Goal: Task Accomplishment & Management: Manage account settings

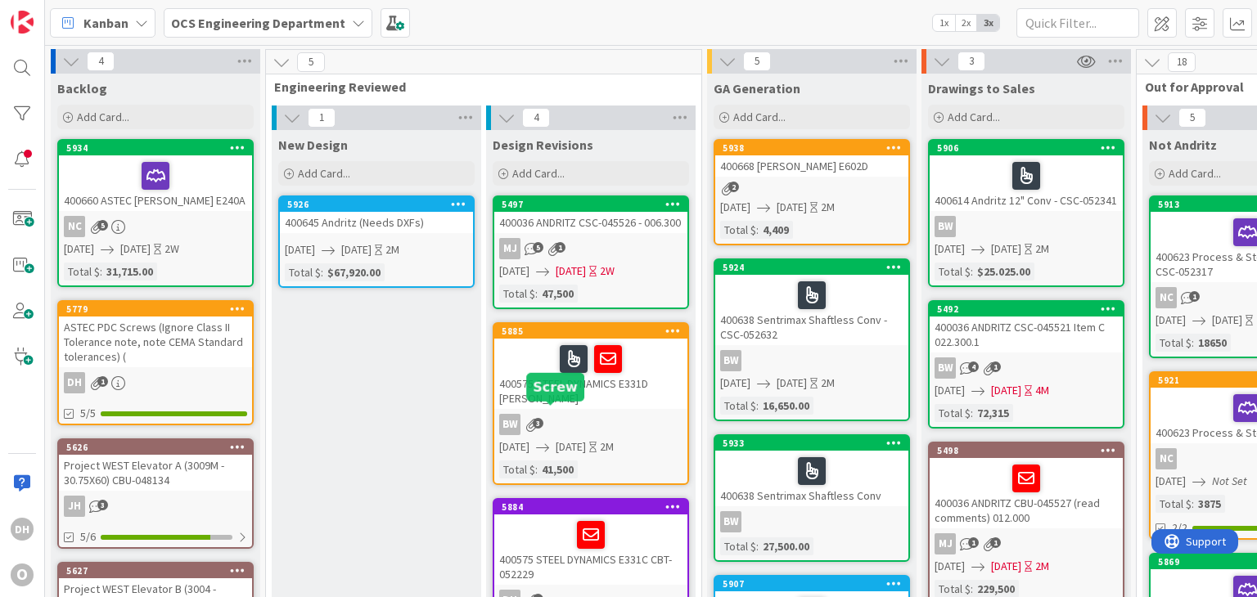
scroll to position [22, 920]
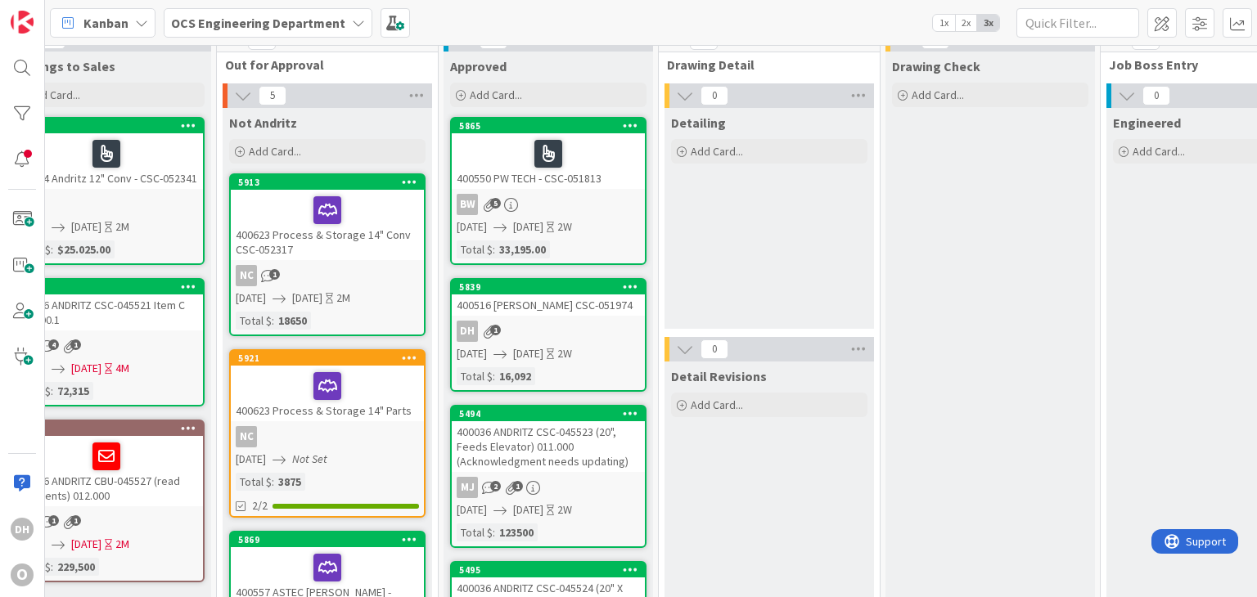
click at [597, 312] on div "400516 [PERSON_NAME] CSC-051974" at bounding box center [548, 305] width 193 height 21
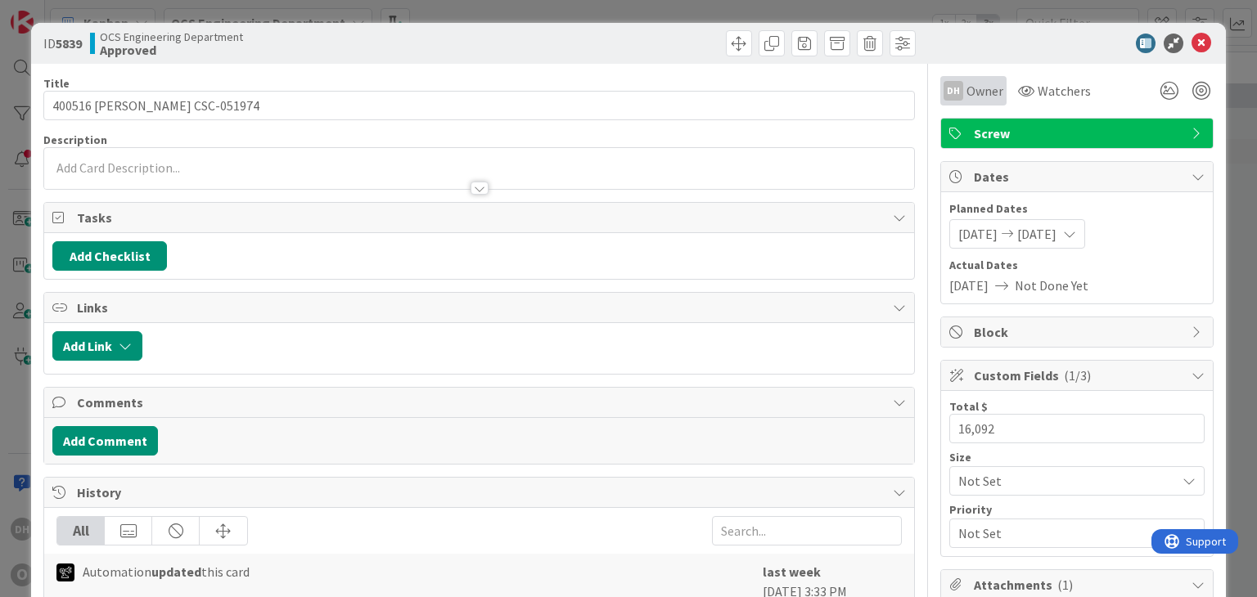
click at [952, 85] on div "DH Owner" at bounding box center [973, 91] width 60 height 20
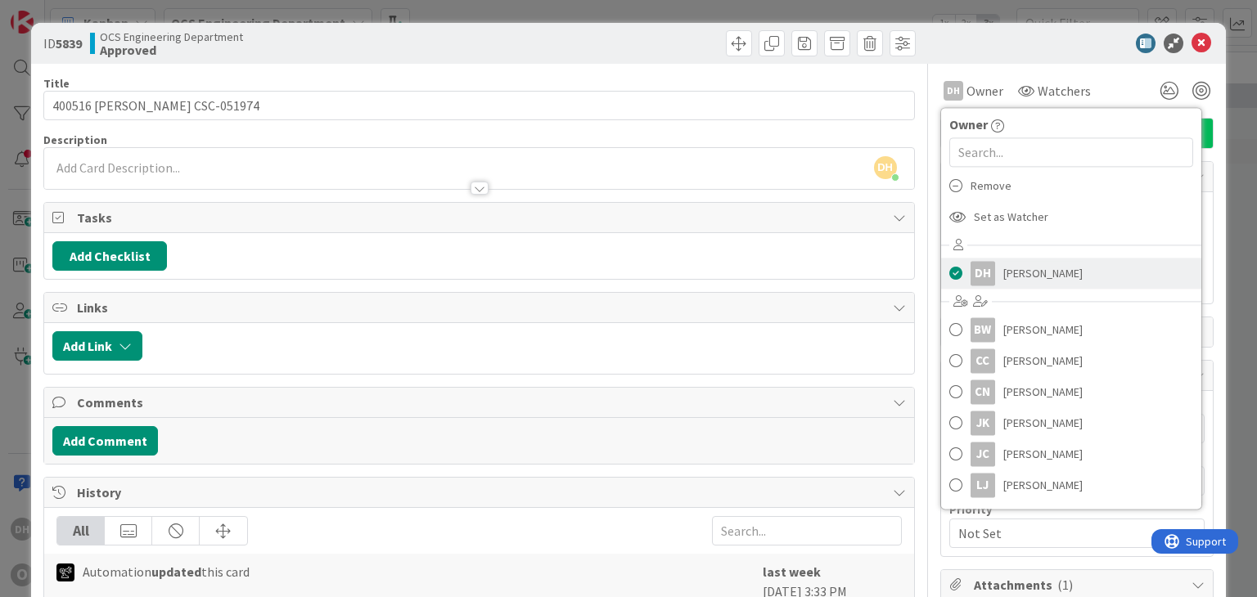
click at [1014, 283] on span "[PERSON_NAME]" at bounding box center [1042, 273] width 79 height 25
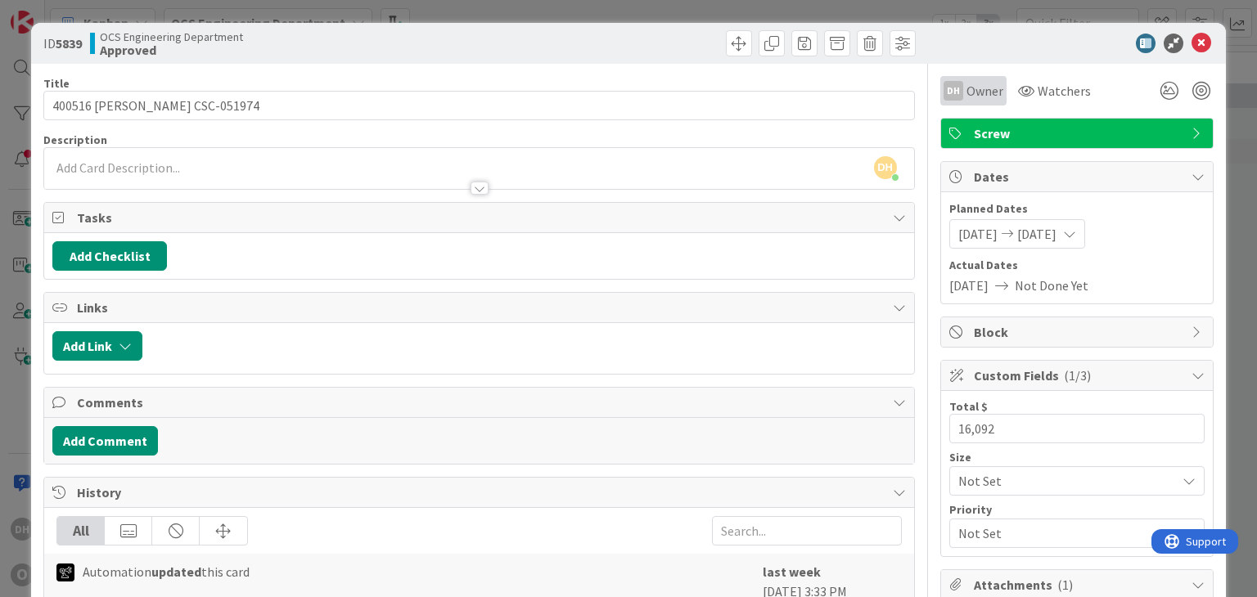
click at [966, 92] on span "Owner" at bounding box center [984, 91] width 37 height 20
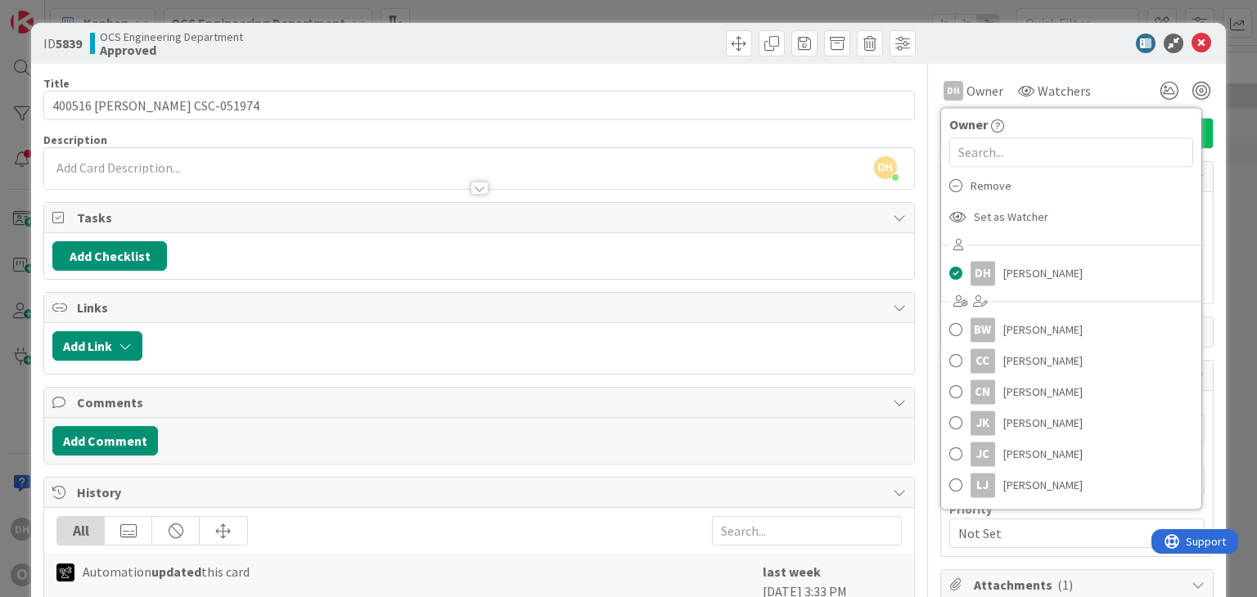
click at [974, 216] on span "Set as Watcher" at bounding box center [1011, 217] width 74 height 25
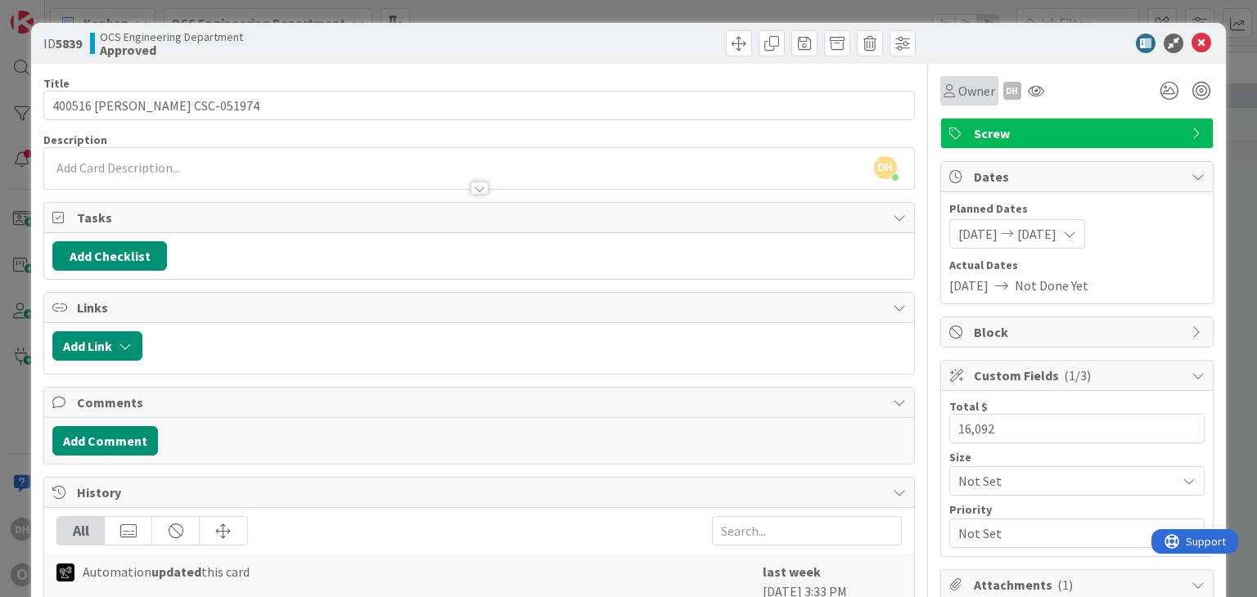
click at [963, 85] on span "Owner" at bounding box center [976, 91] width 37 height 20
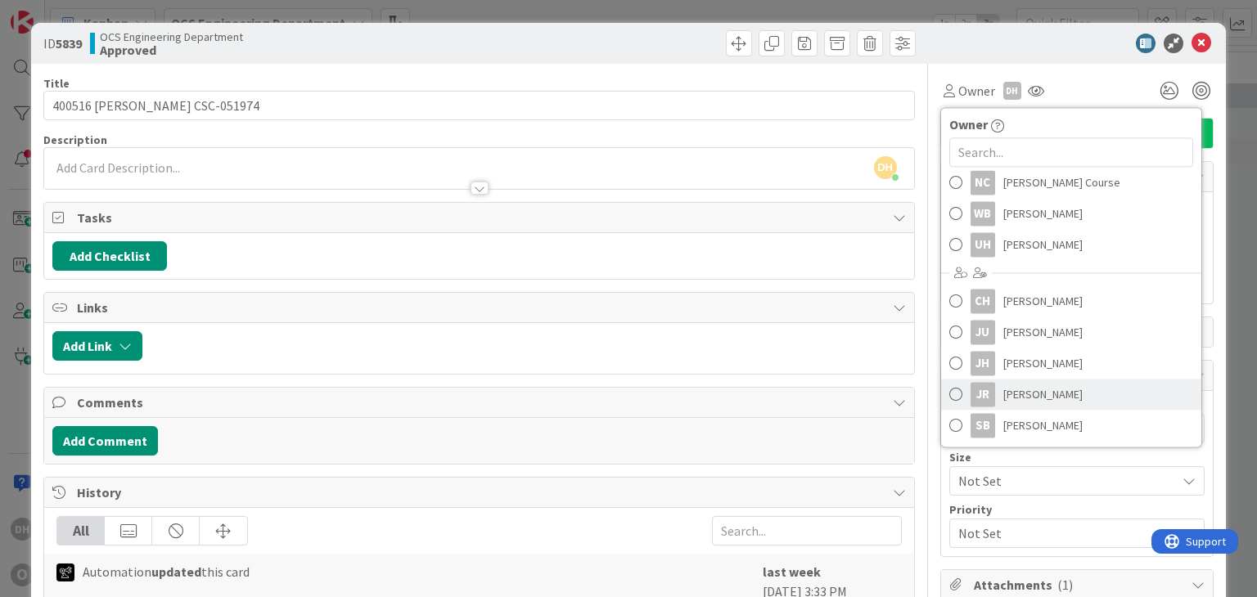
scroll to position [252, 0]
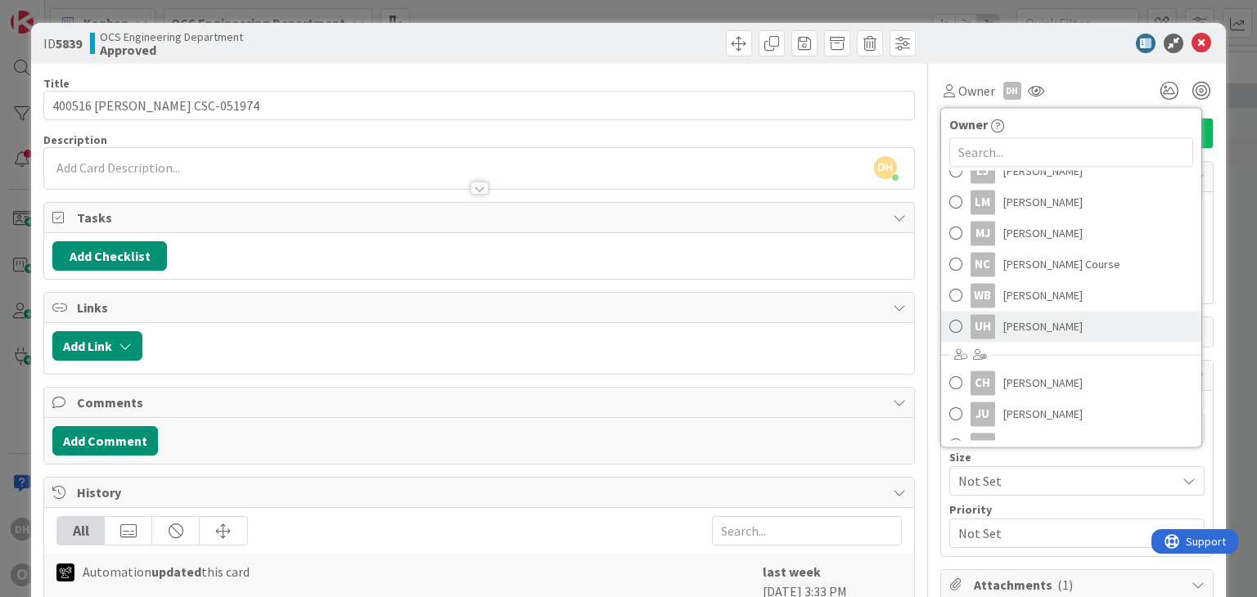
click at [1008, 322] on span "[PERSON_NAME]" at bounding box center [1042, 326] width 79 height 25
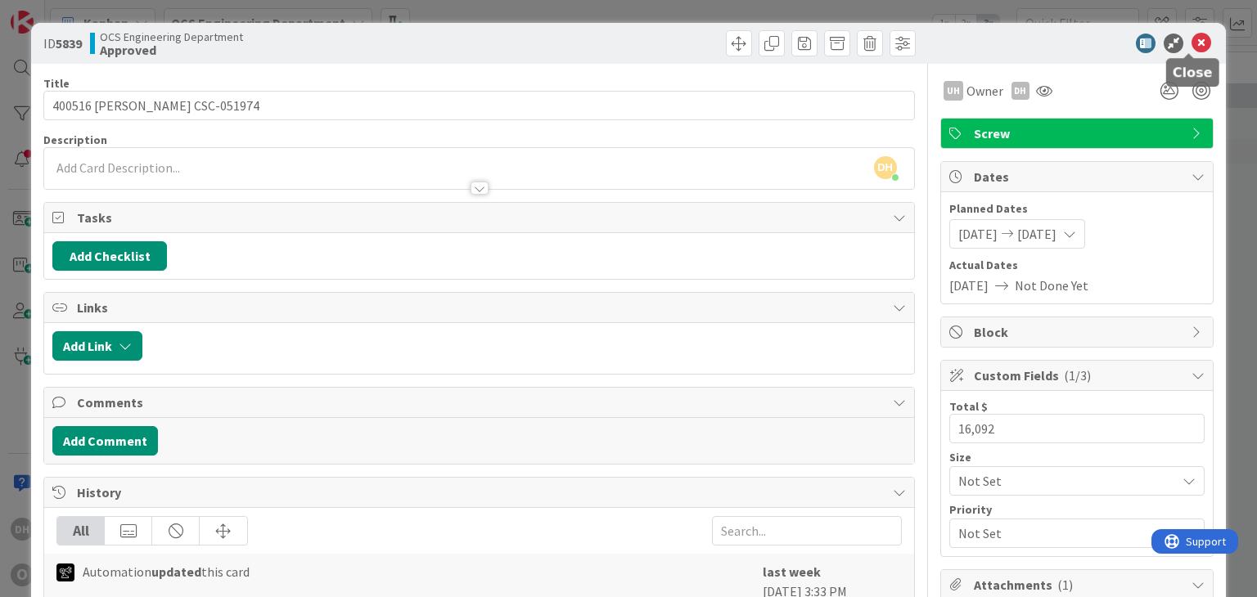
click at [1191, 47] on icon at bounding box center [1201, 44] width 20 height 20
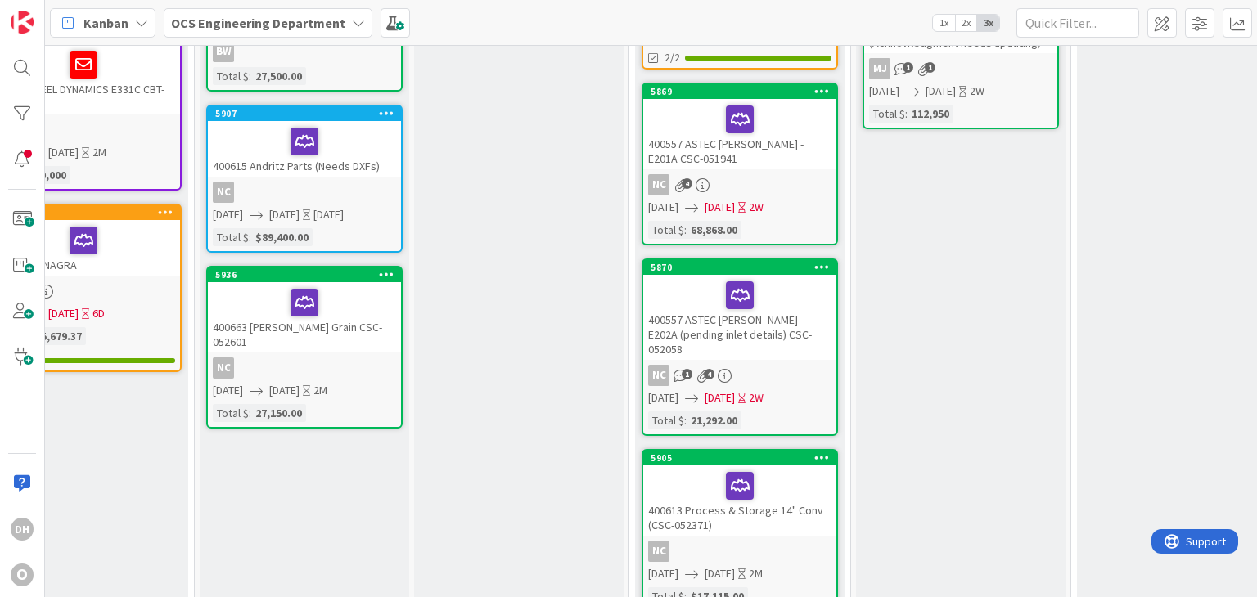
scroll to position [0, 507]
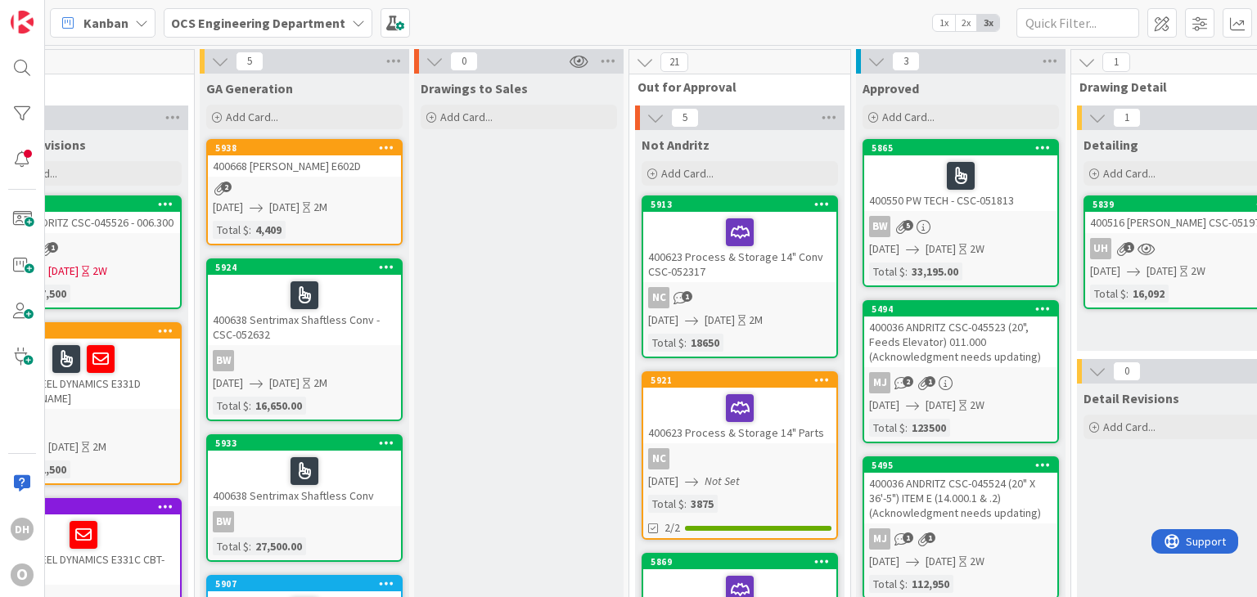
click at [314, 178] on div "5938 400668 [PERSON_NAME] E602D 2 [DATE] [DATE] 2M Total $ : 4,409" at bounding box center [304, 192] width 196 height 106
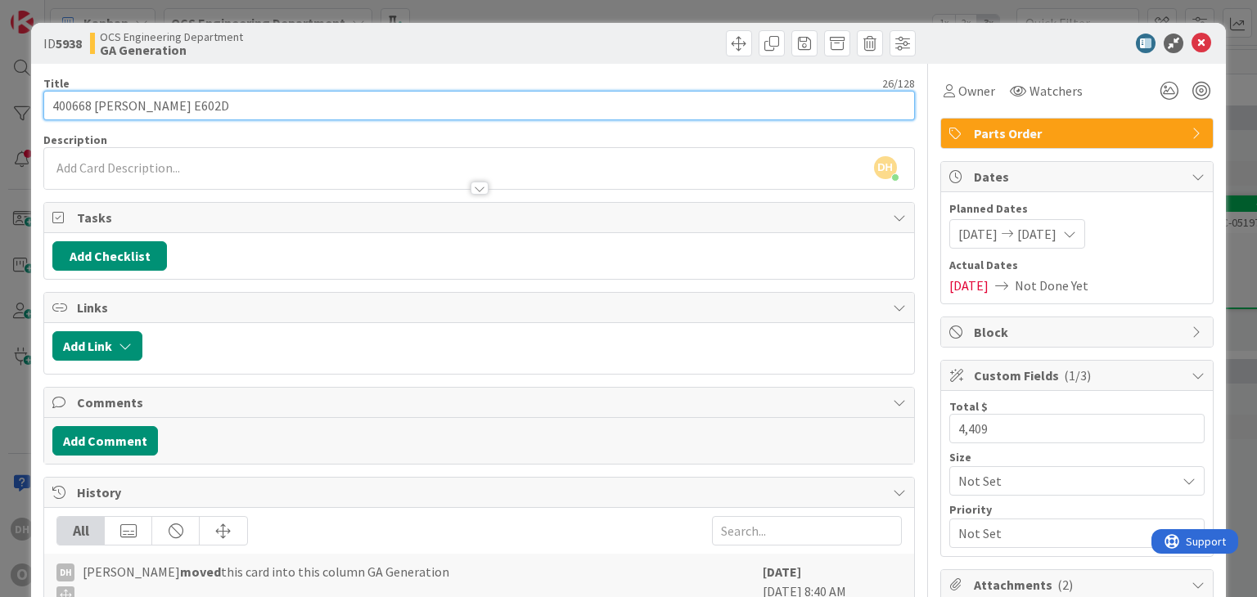
drag, startPoint x: 91, startPoint y: 108, endPoint x: 39, endPoint y: 107, distance: 51.6
click at [39, 107] on div "ID 5938 OCS Engineering Department GA Generation Title 26 / 128 400668 [PERSON_…" at bounding box center [628, 539] width 1194 height 1033
